Goal: Information Seeking & Learning: Learn about a topic

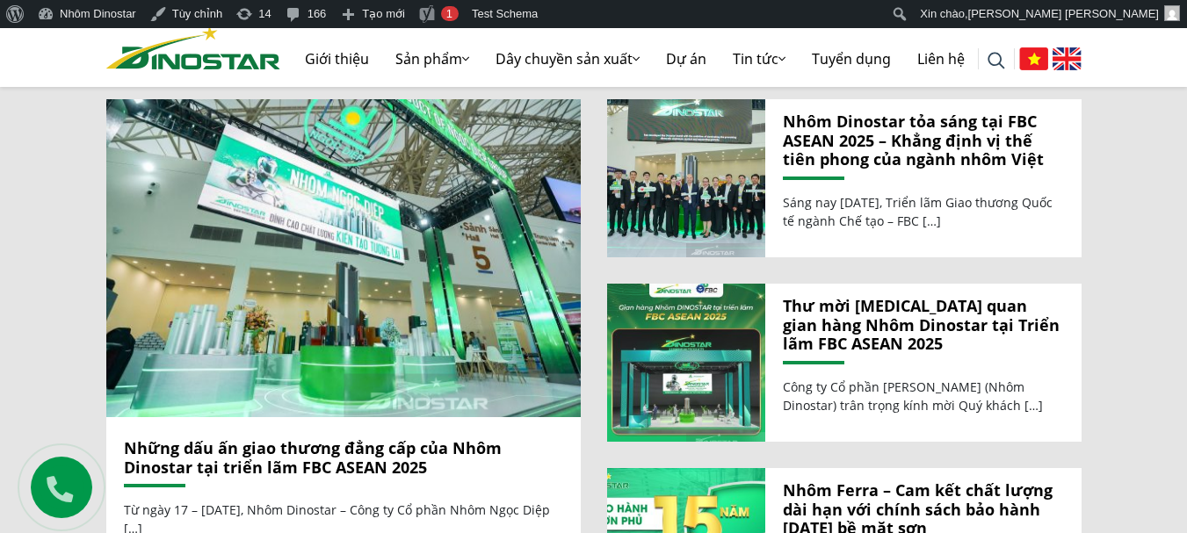
scroll to position [1933, 0]
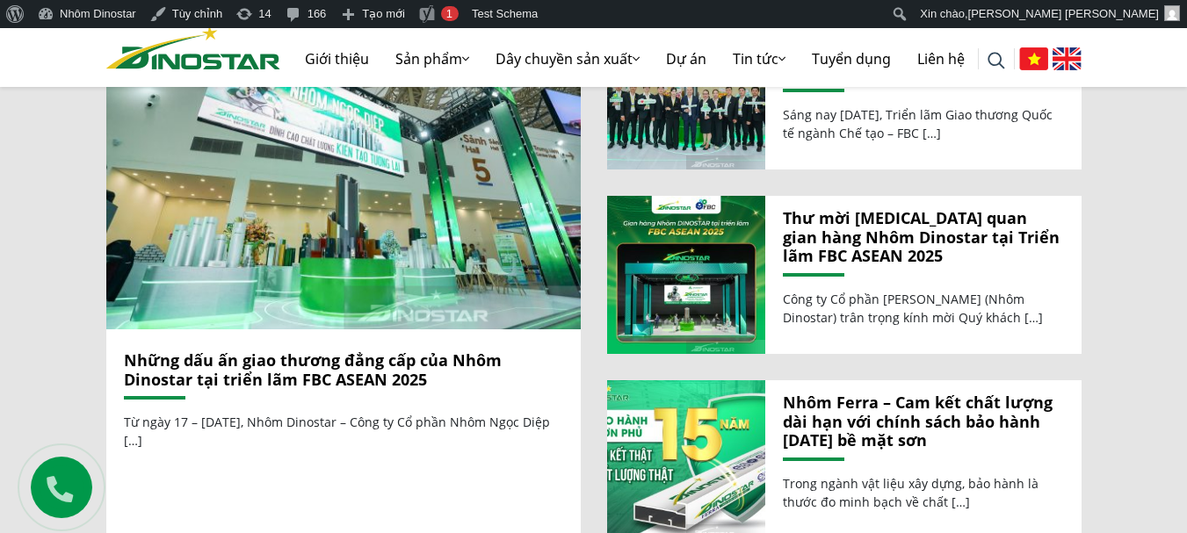
click at [350, 350] on link "Những dấu ấn giao thương đẳng cấp của Nhôm Dinostar tại triển lãm FBC ASEAN 2025" at bounding box center [313, 370] width 378 height 40
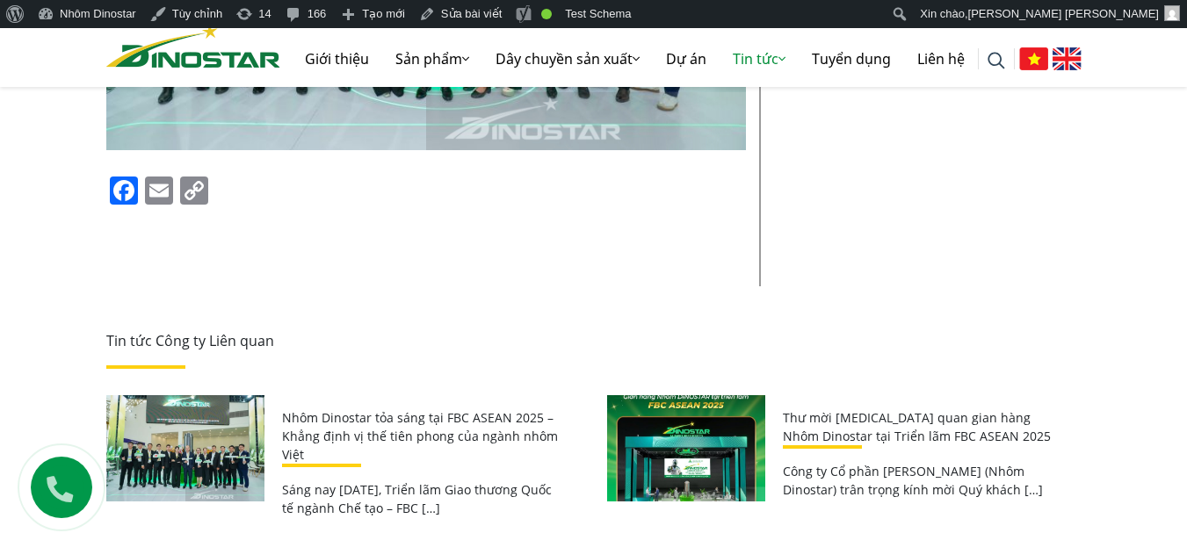
scroll to position [11425, 0]
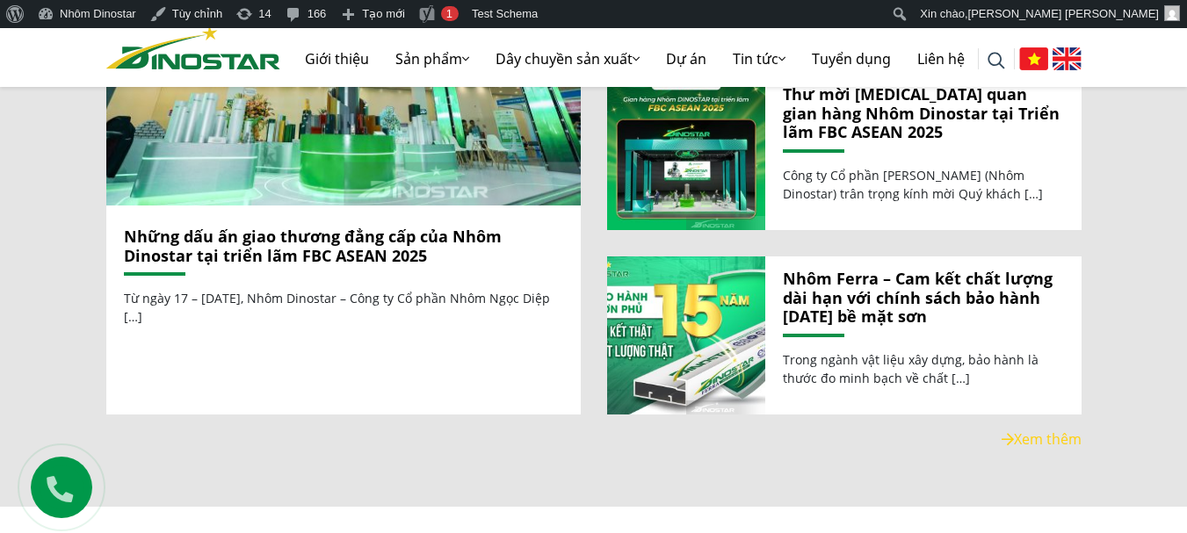
scroll to position [1895, 0]
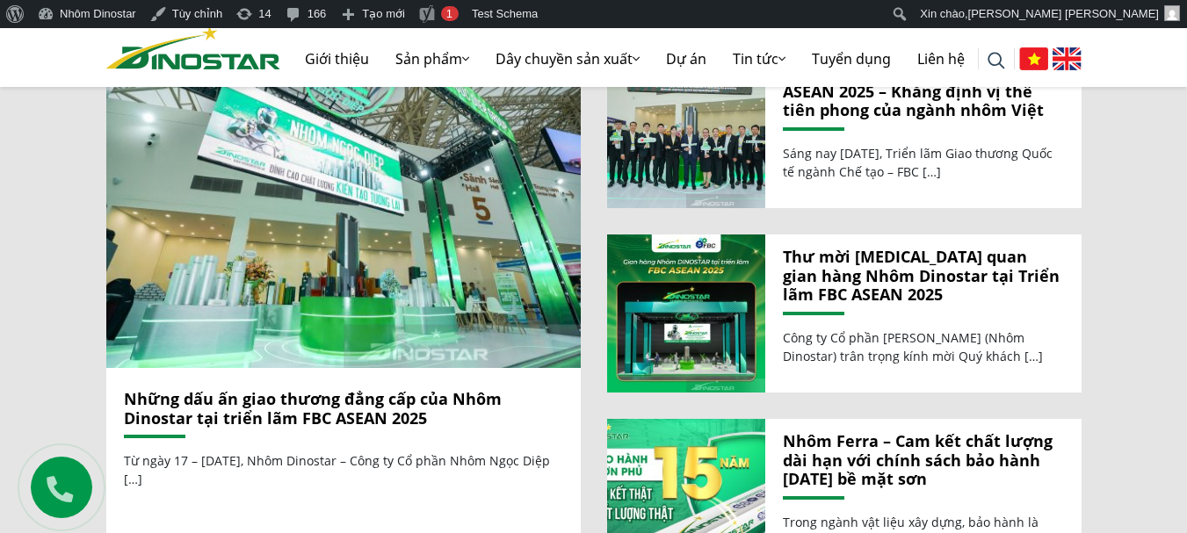
click at [881, 251] on link "Thư mời [MEDICAL_DATA] quan gian hàng Nhôm Dinostar tại Triển lãm FBC ASEAN 2025" at bounding box center [923, 276] width 281 height 57
